Goal: Browse casually

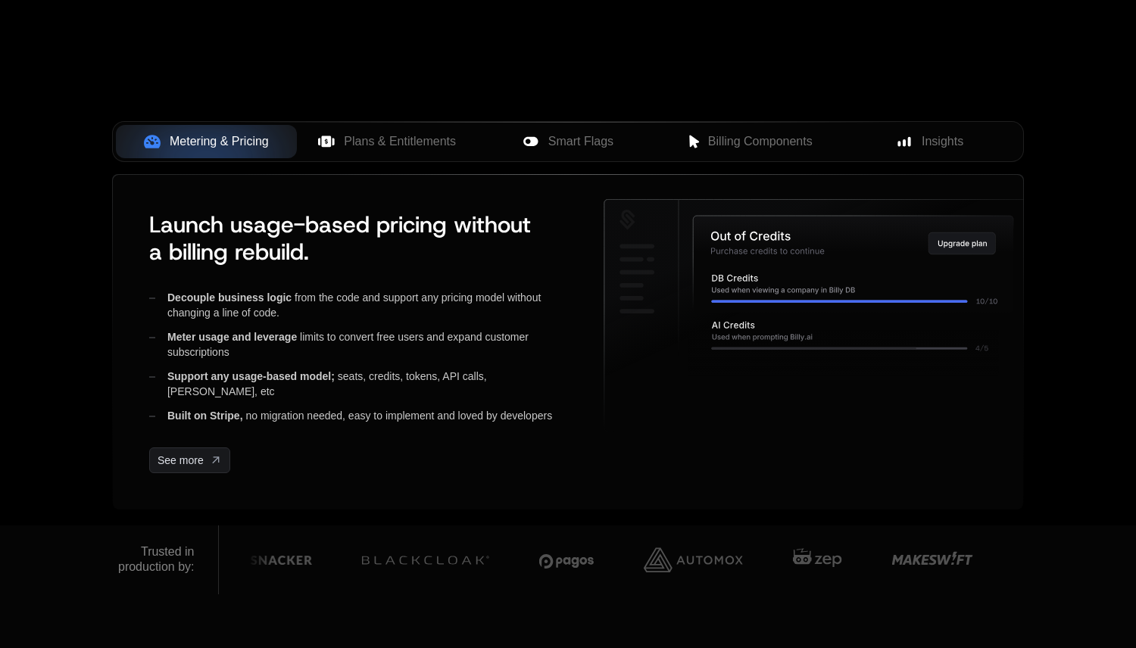
scroll to position [571, 0]
